Goal: Navigation & Orientation: Go to known website

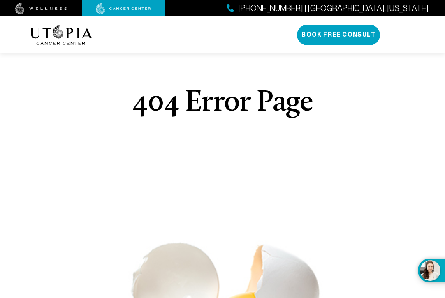
click at [60, 25] on div "About Us Treatments Patient Stories [PHONE_NUMBER] | [GEOGRAPHIC_DATA], [US_STA…" at bounding box center [222, 34] width 385 height 37
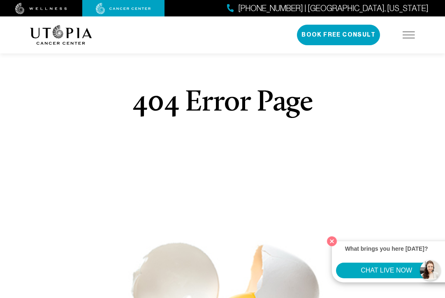
click at [65, 35] on img at bounding box center [61, 35] width 62 height 20
